Goal: Task Accomplishment & Management: Manage account settings

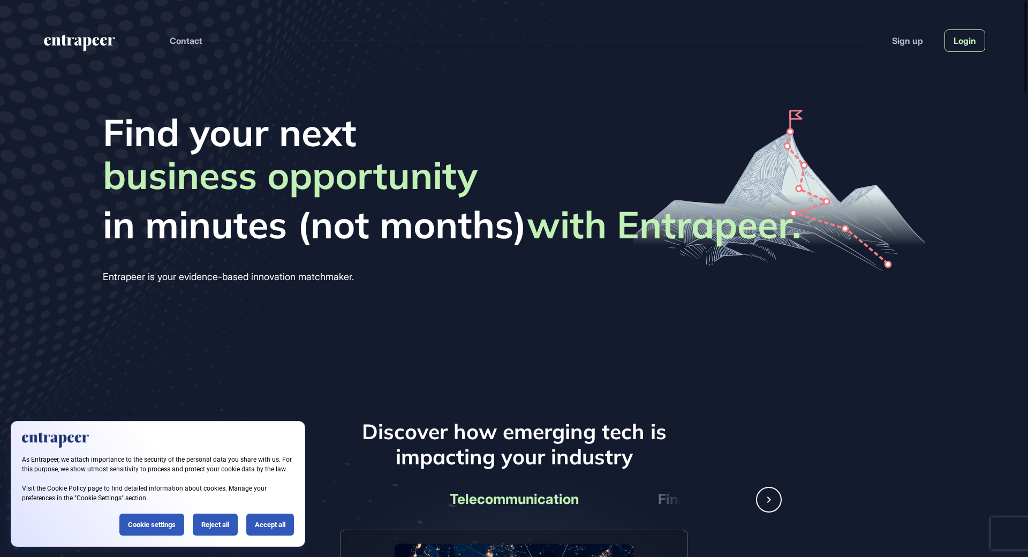
click at [961, 46] on link "Login" at bounding box center [964, 40] width 41 height 22
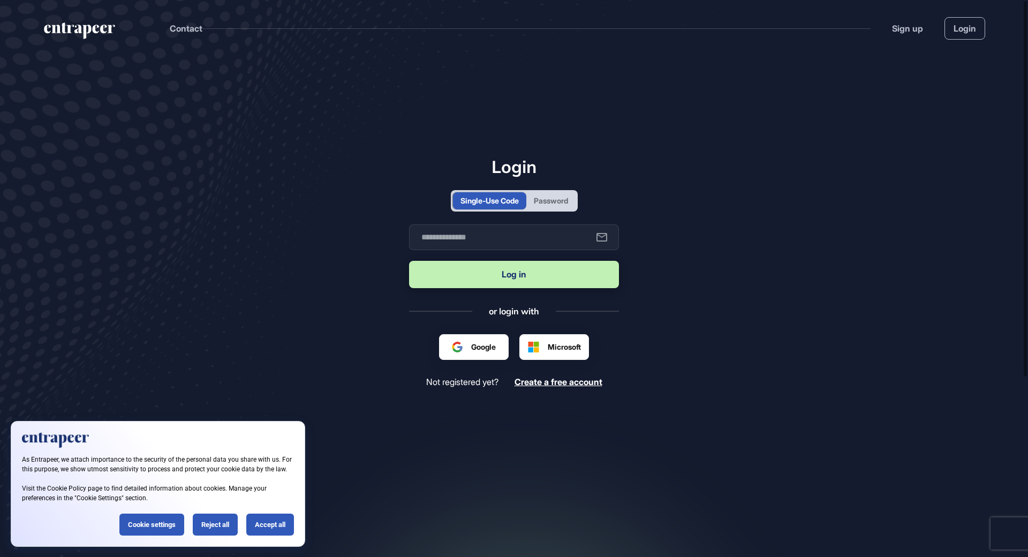
click at [537, 211] on div "Login Single-Use Code Password Business email Log in or login with Google Micro…" at bounding box center [514, 271] width 210 height 231
click at [539, 208] on div "Password" at bounding box center [550, 200] width 49 height 17
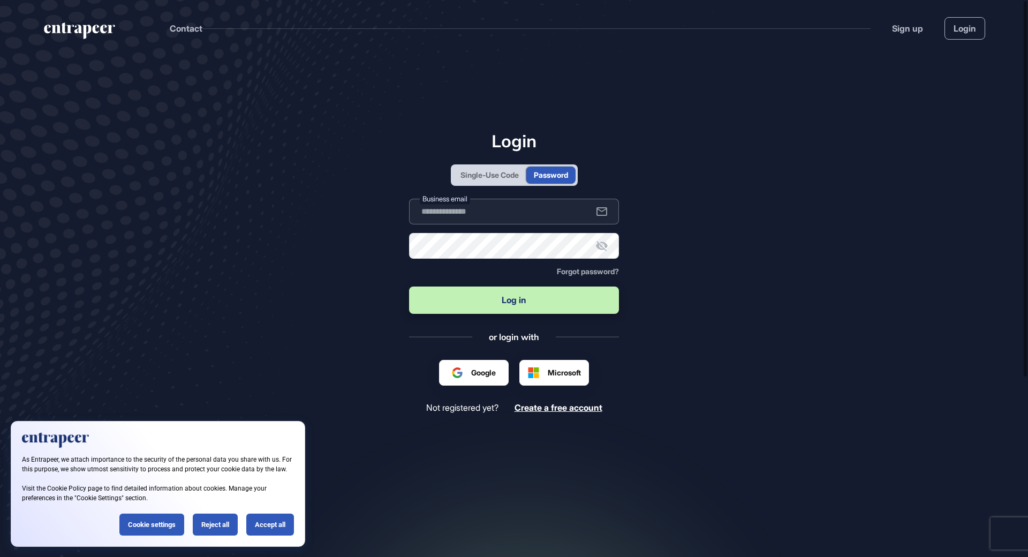
click at [540, 220] on input "text" at bounding box center [514, 212] width 210 height 26
type input "**********"
click at [409, 286] on button "Log in" at bounding box center [514, 299] width 210 height 27
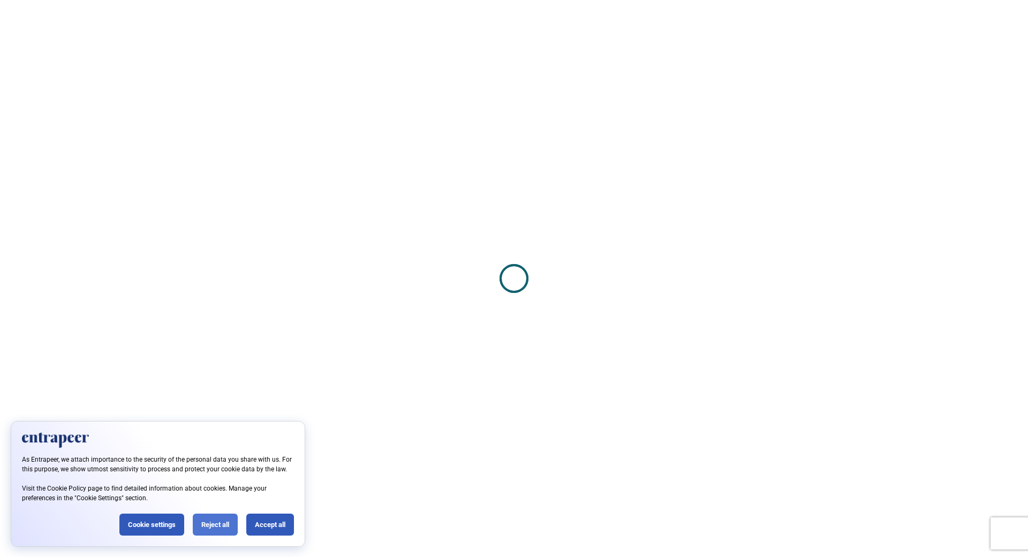
click at [234, 524] on div "Reject all" at bounding box center [215, 524] width 45 height 22
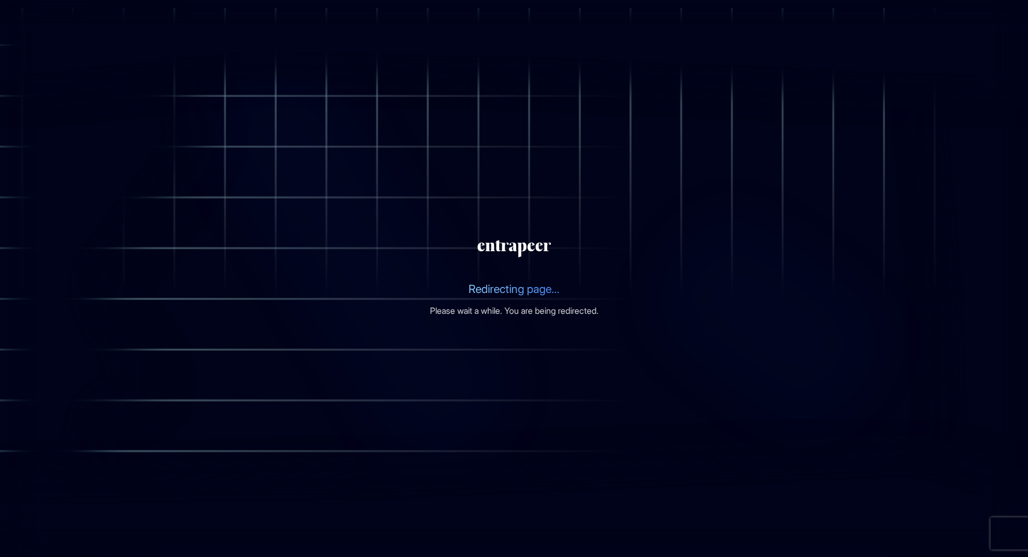
click at [414, 276] on section "Redirecting page... Please wait a while. You are being redirected." at bounding box center [514, 278] width 1028 height 557
